Goal: Communication & Community: Answer question/provide support

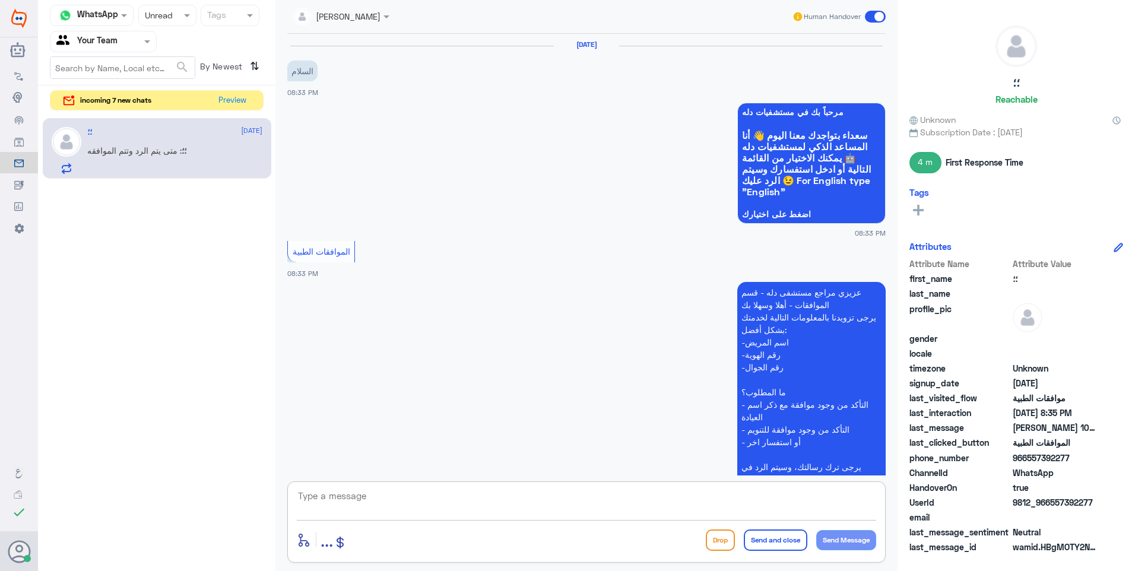
scroll to position [309, 0]
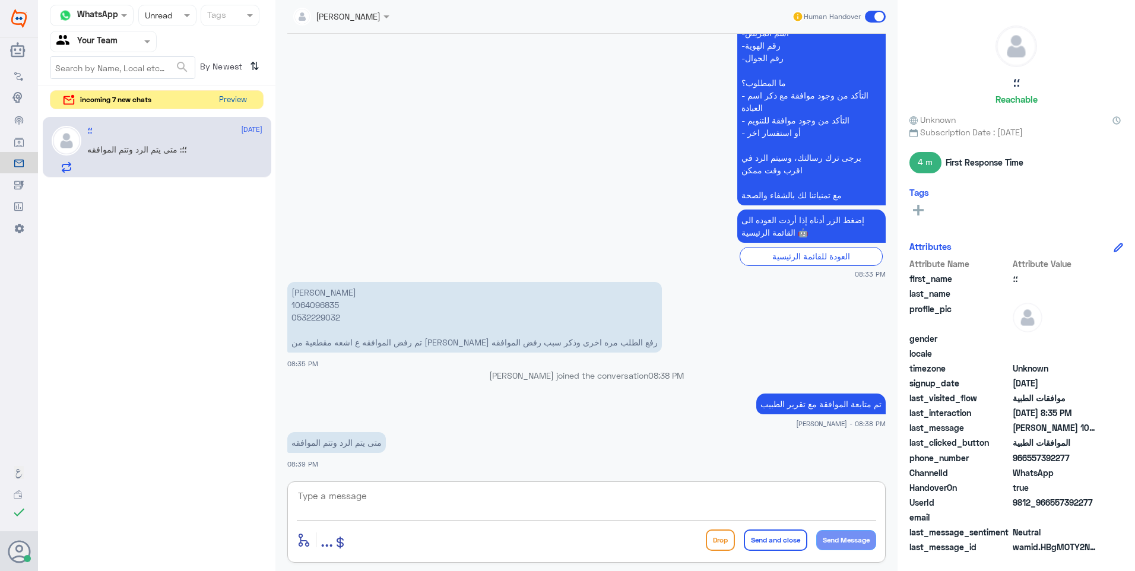
click at [242, 102] on button "Preview" at bounding box center [232, 100] width 37 height 18
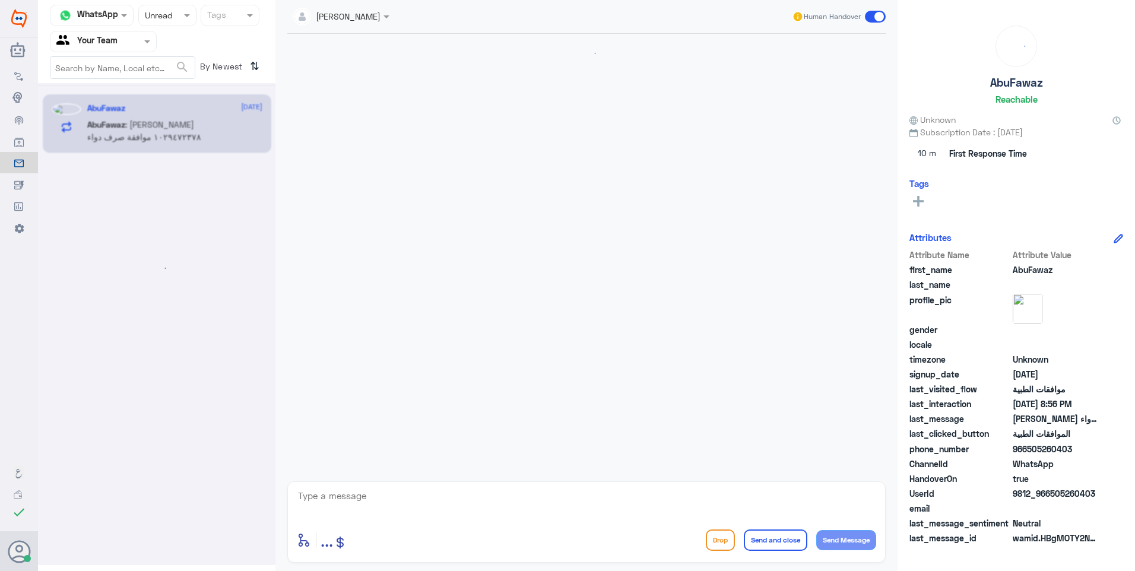
scroll to position [227, 0]
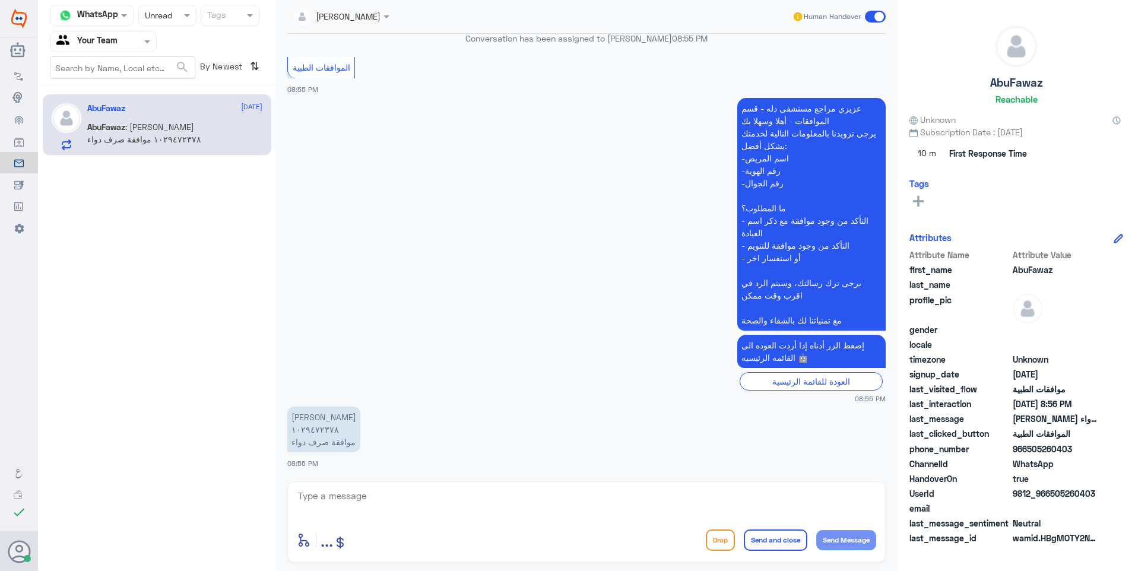
click at [306, 495] on textarea at bounding box center [586, 502] width 579 height 29
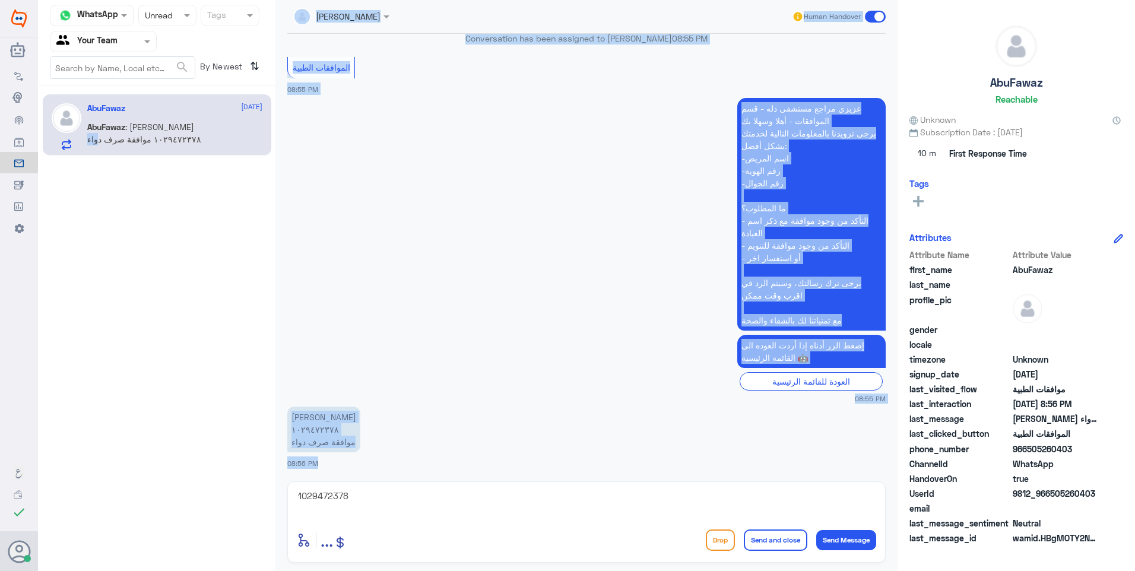
drag, startPoint x: 357, startPoint y: 486, endPoint x: 238, endPoint y: 485, distance: 118.7
click at [238, 485] on div "Channel WhatsApp Status × Unread Tags Agent Filter Your Team search By Newest ⇅…" at bounding box center [586, 287] width 1097 height 574
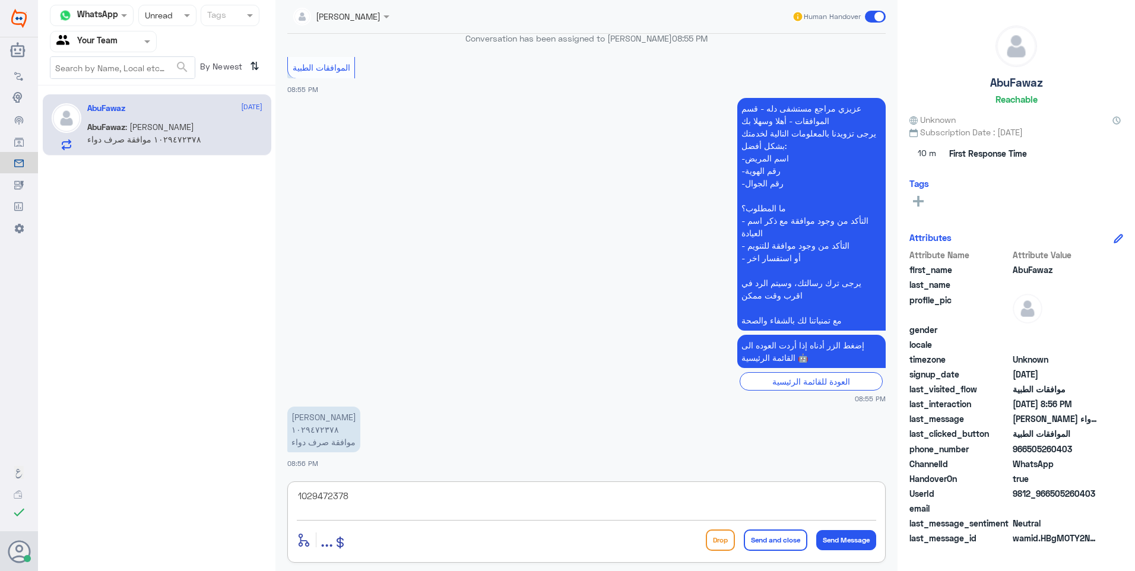
drag, startPoint x: 238, startPoint y: 485, endPoint x: 256, endPoint y: 491, distance: 18.8
click at [256, 491] on div "Channel WhatsApp Status × Unread Tags Agent Filter Your Team search By Newest ⇅…" at bounding box center [586, 287] width 1097 height 574
type textarea "استحقاق الصرف مو [DATE]"
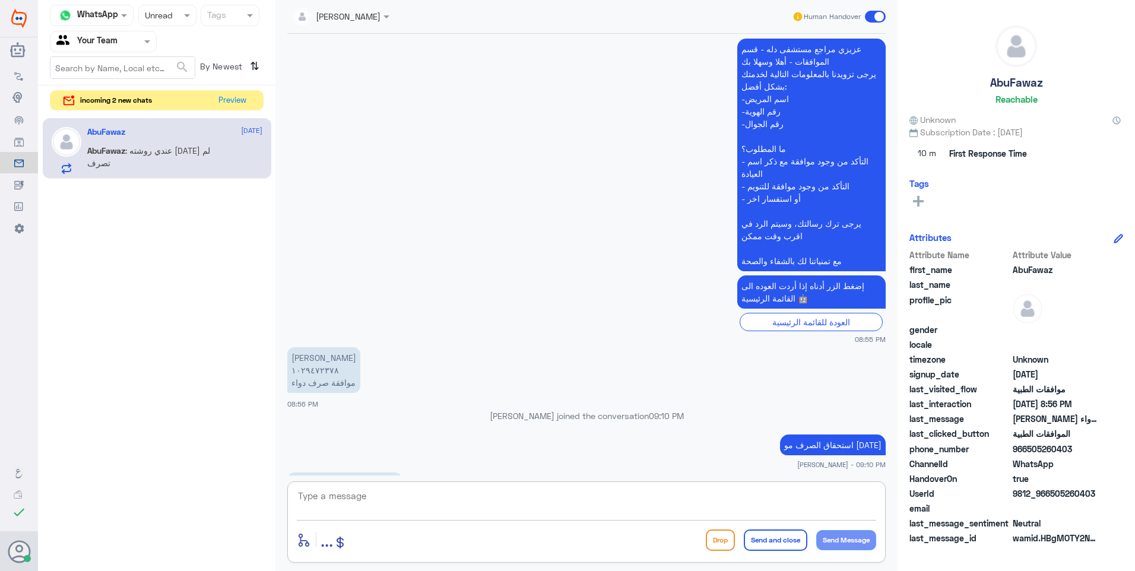
scroll to position [306, 0]
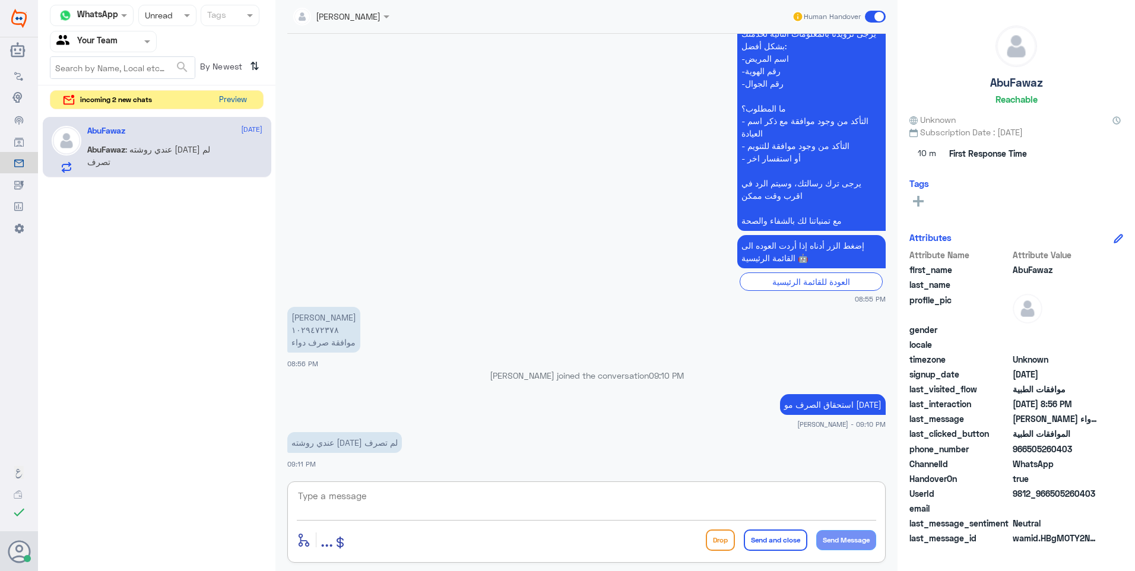
click at [238, 98] on button "Preview" at bounding box center [232, 100] width 37 height 18
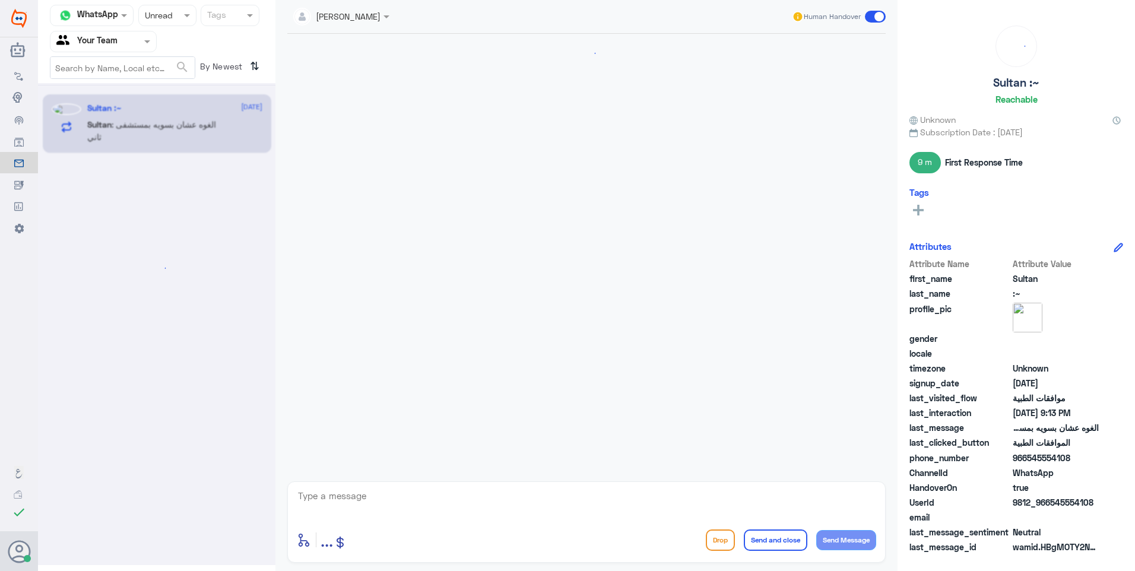
scroll to position [1228, 0]
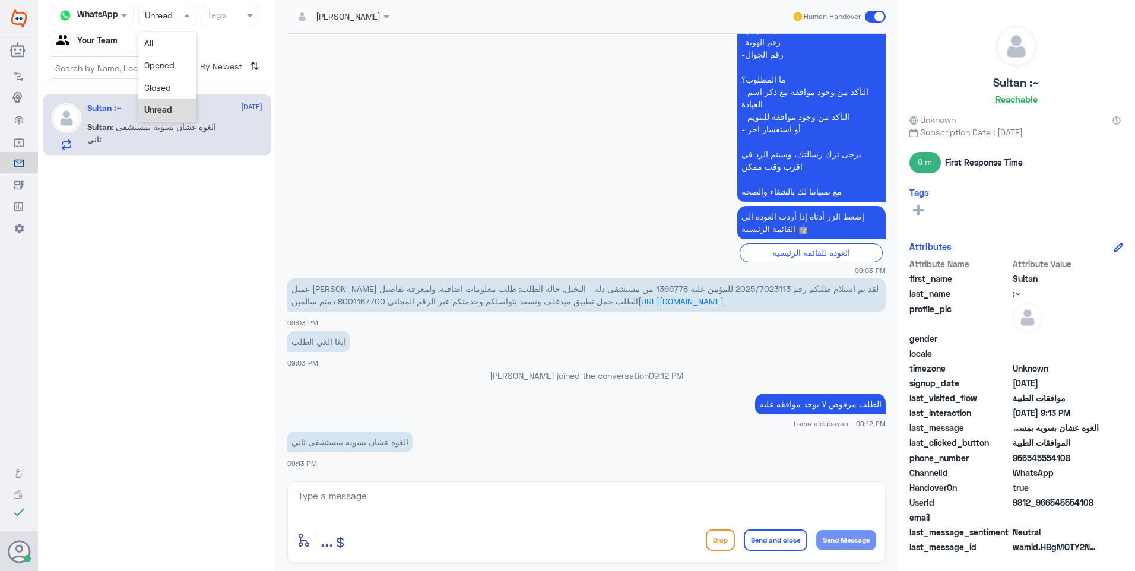
click at [168, 16] on div at bounding box center [167, 15] width 57 height 14
click at [157, 90] on span "Closed" at bounding box center [157, 87] width 27 height 10
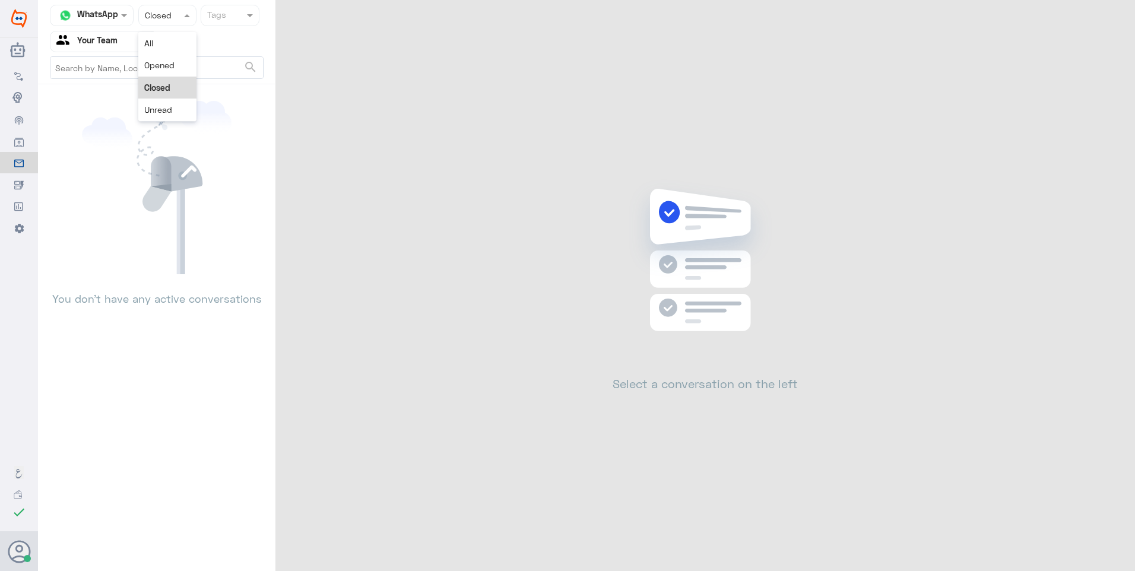
click at [170, 23] on div "Status × Closed" at bounding box center [167, 15] width 58 height 21
click at [166, 103] on div "Unread" at bounding box center [167, 110] width 58 height 22
